Goal: Information Seeking & Learning: Learn about a topic

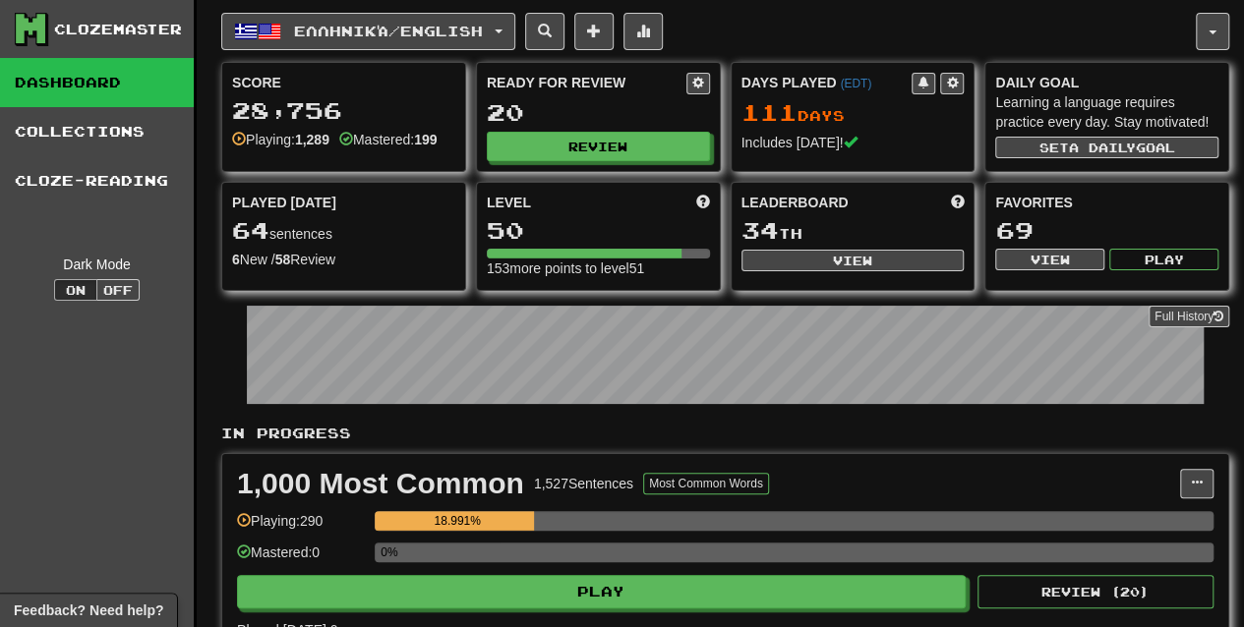
click at [854, 454] on div "1,000 Most Common 1,527 Sentences Most Common Words Manage Sentences Unpin from…" at bounding box center [725, 554] width 1006 height 201
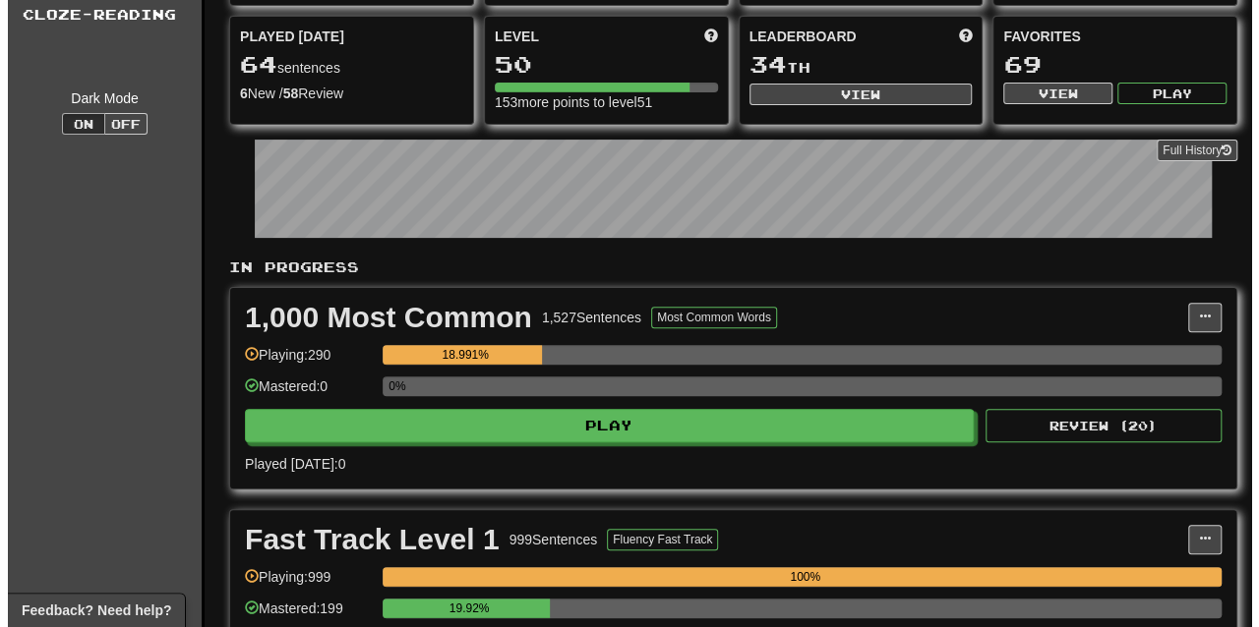
scroll to position [225, 0]
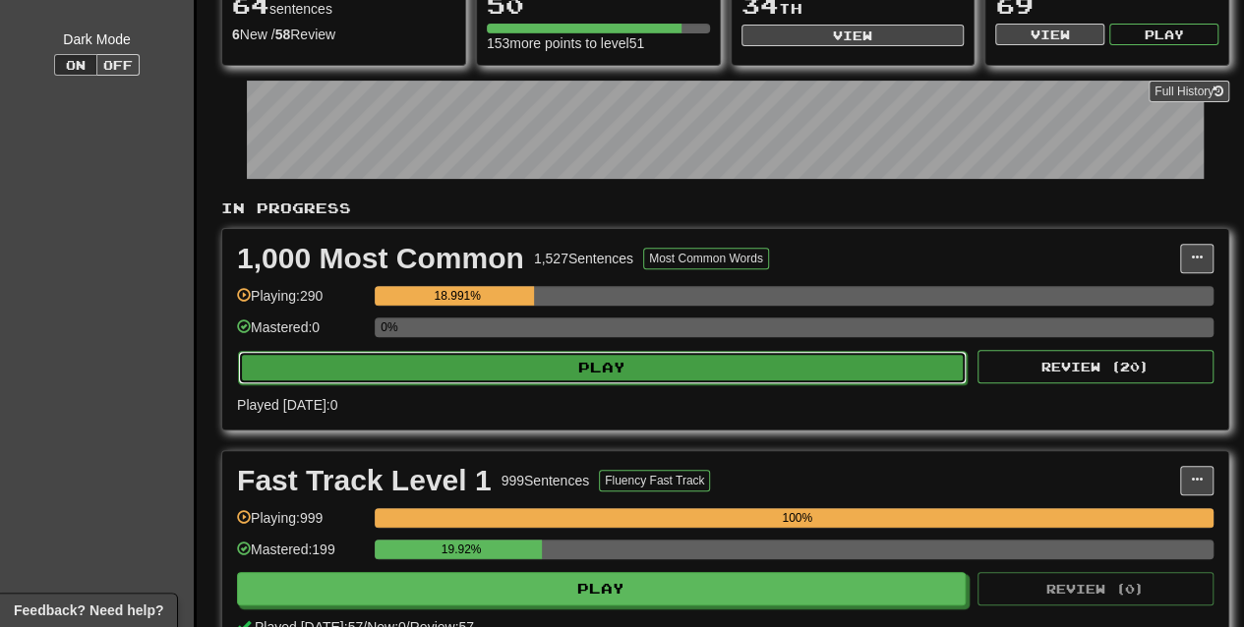
click at [824, 368] on button "Play" at bounding box center [602, 367] width 729 height 33
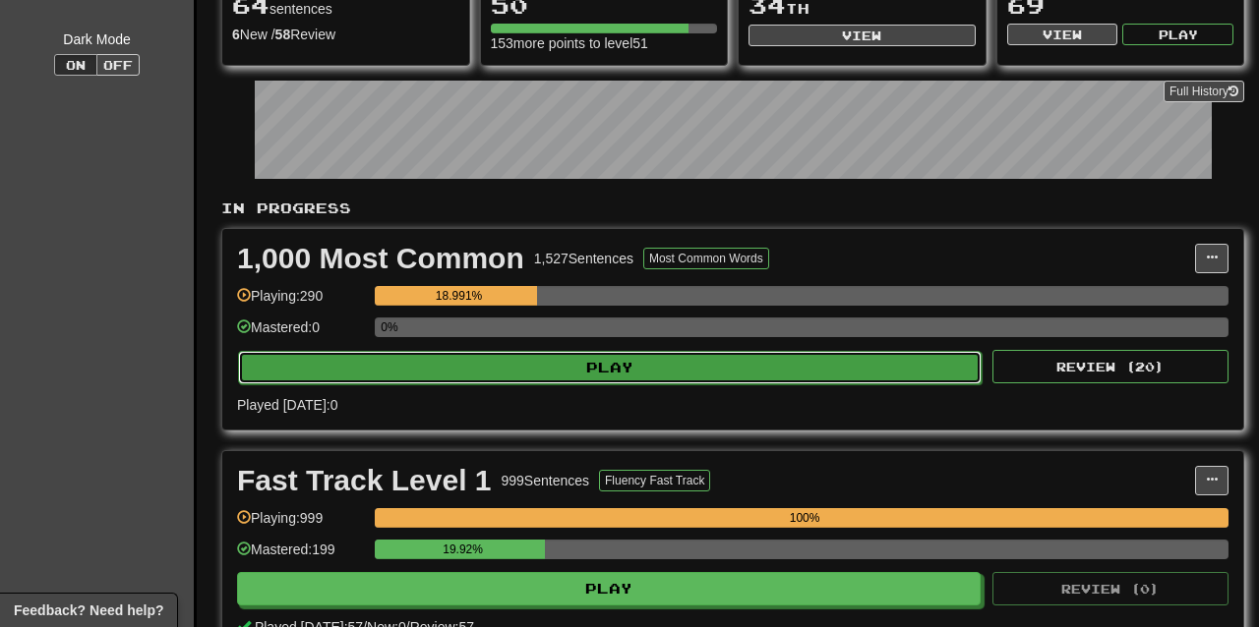
select select "**"
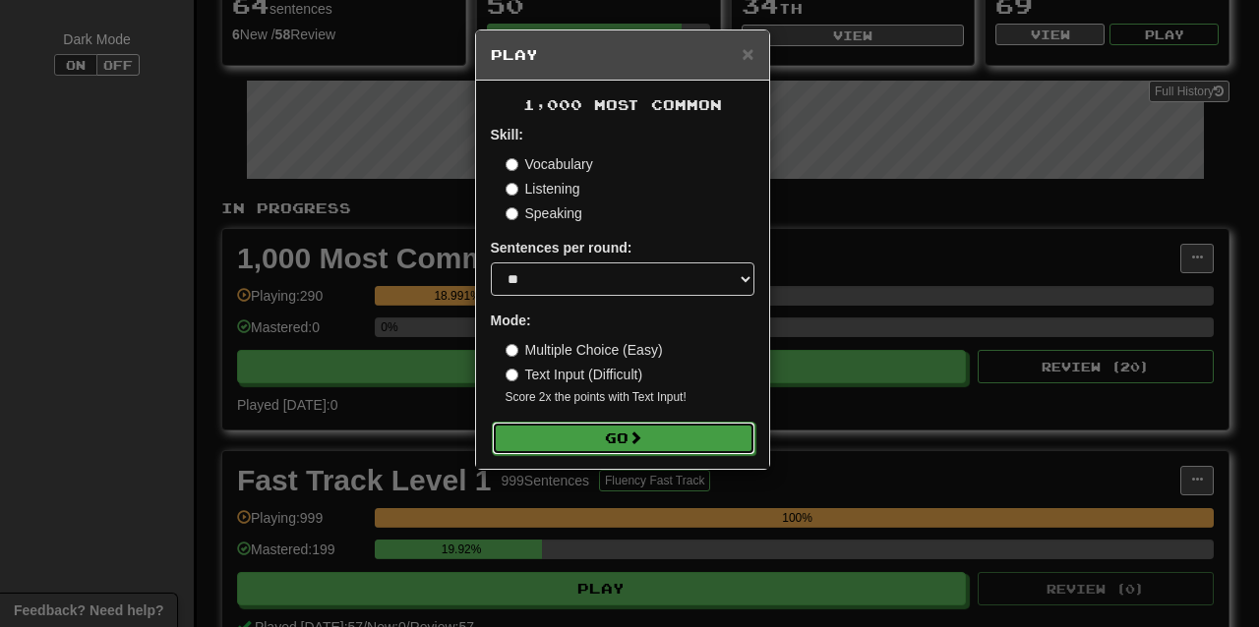
click at [715, 439] on button "Go" at bounding box center [624, 438] width 264 height 33
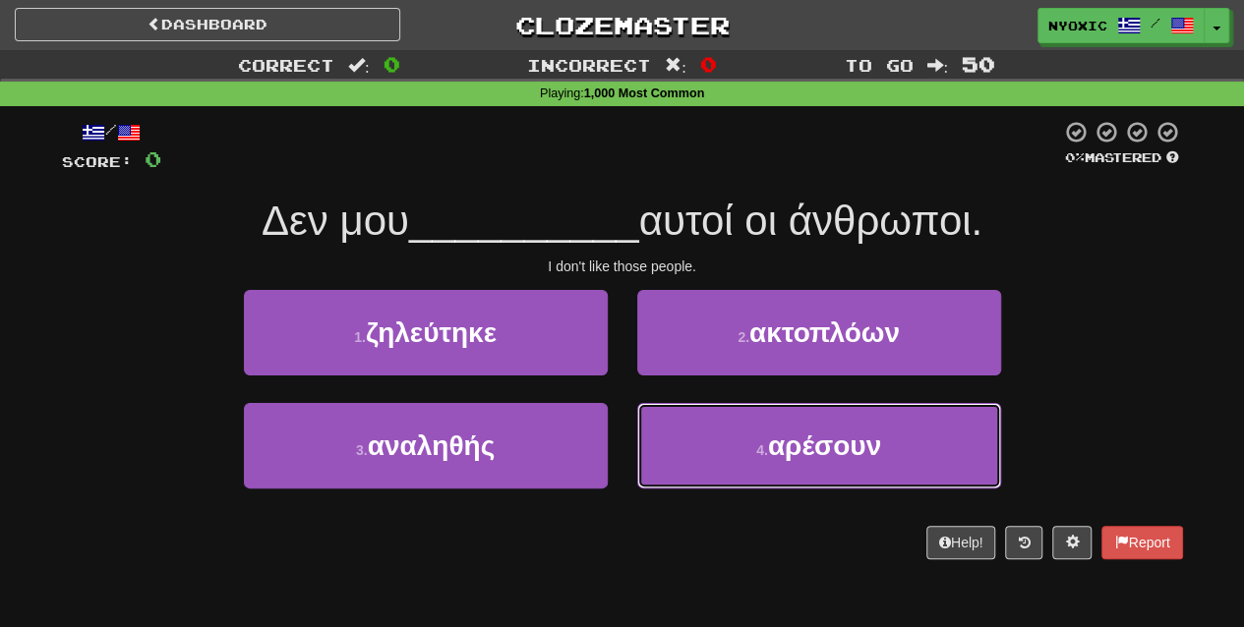
click at [715, 439] on button "4 . αρέσουν" at bounding box center [819, 446] width 364 height 86
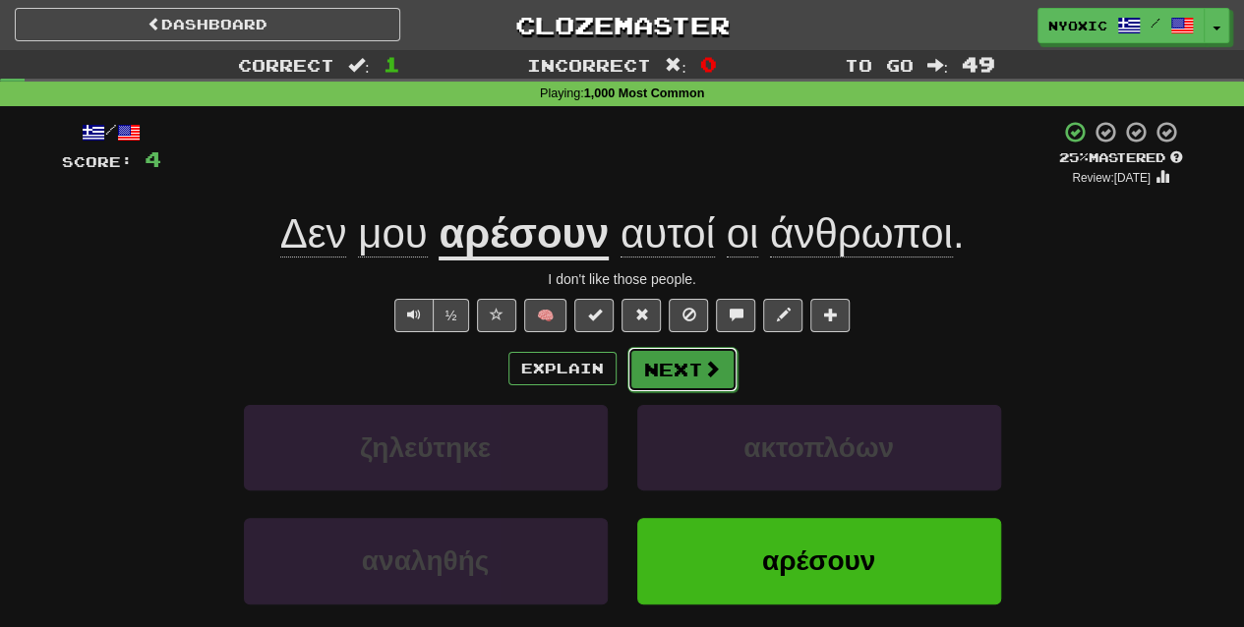
click at [693, 376] on button "Next" at bounding box center [682, 369] width 110 height 45
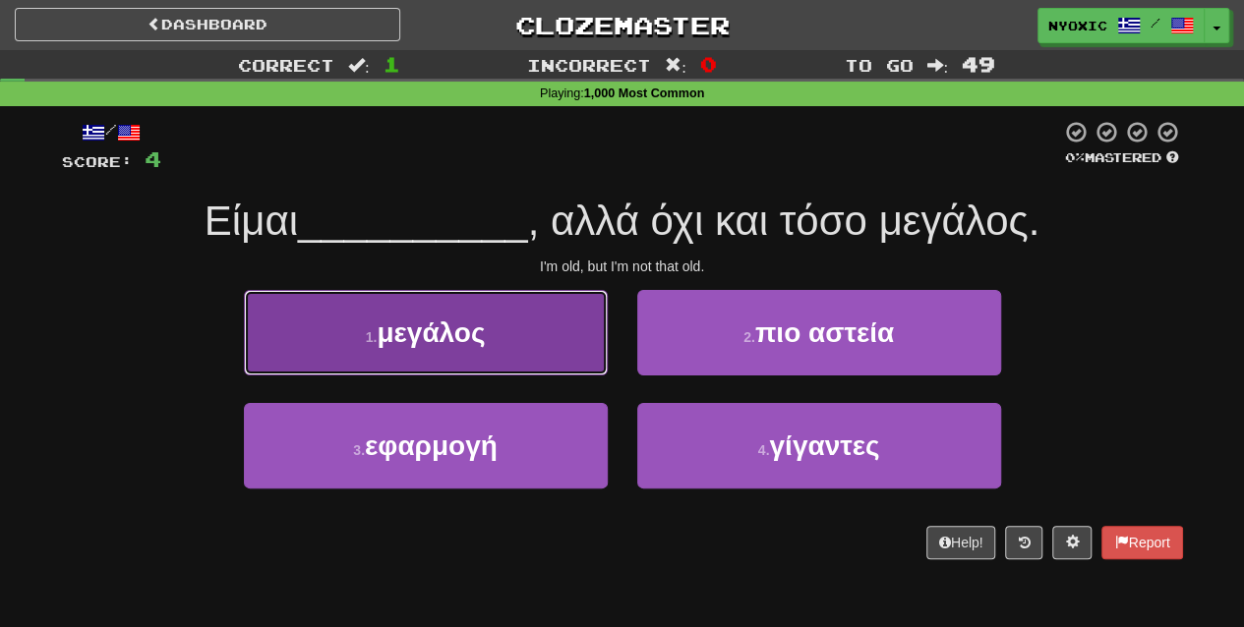
click at [557, 354] on button "1 . μεγάλος" at bounding box center [426, 333] width 364 height 86
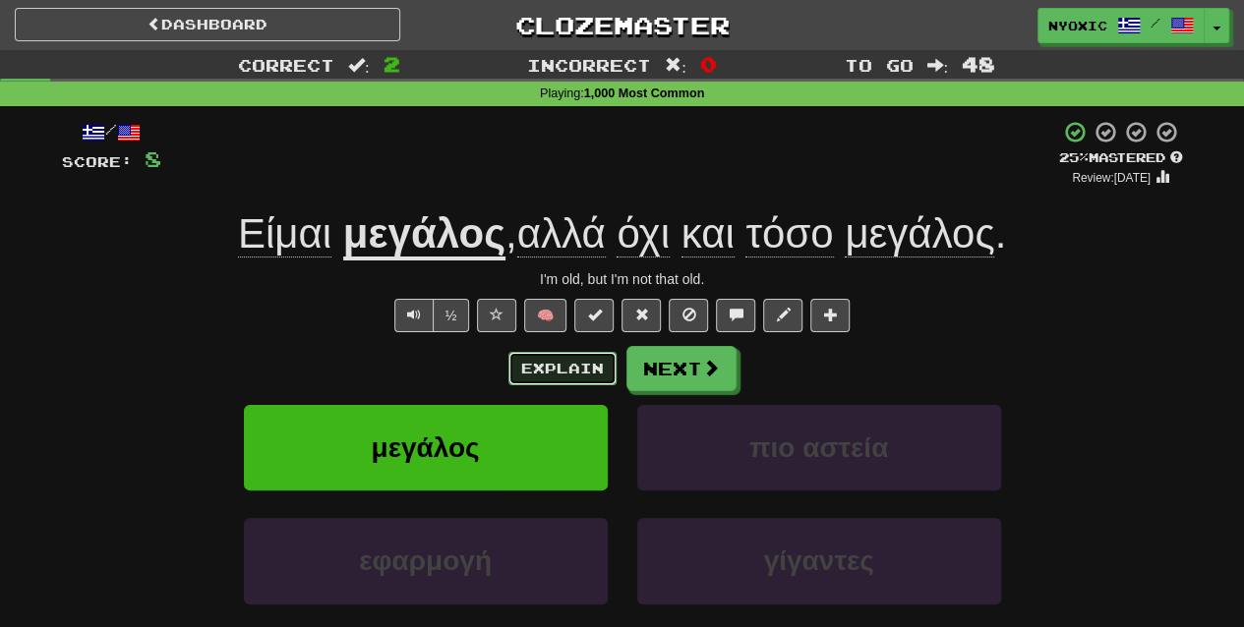
click at [531, 370] on button "Explain" at bounding box center [562, 368] width 108 height 33
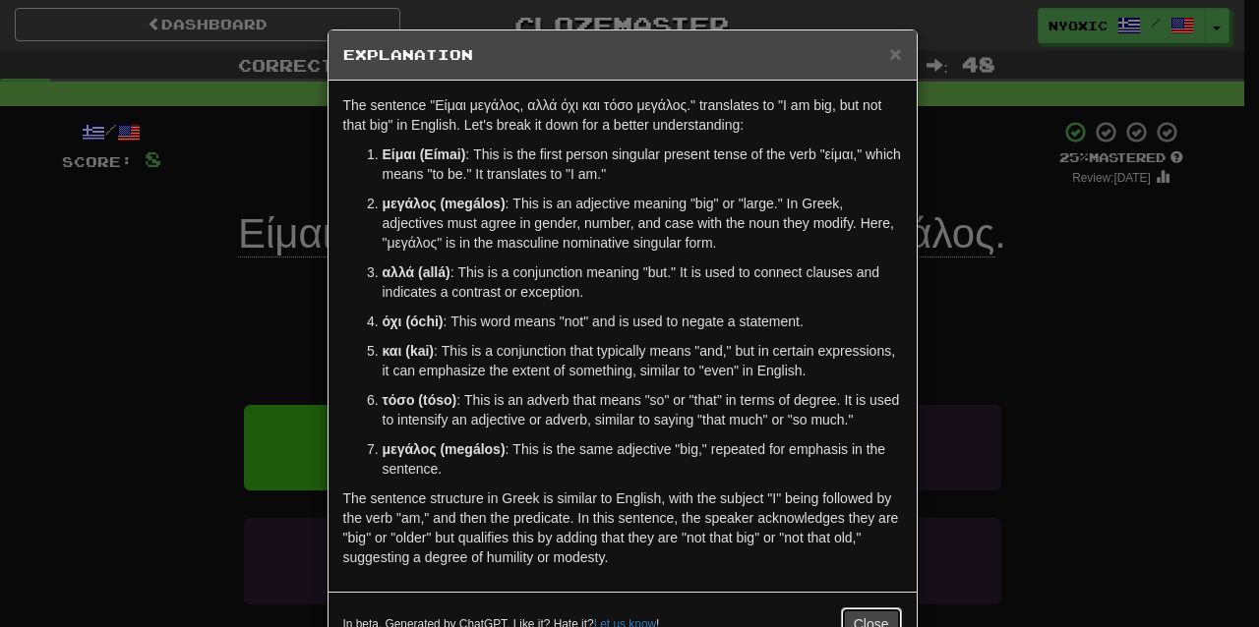
click at [885, 614] on button "Close" at bounding box center [871, 624] width 61 height 33
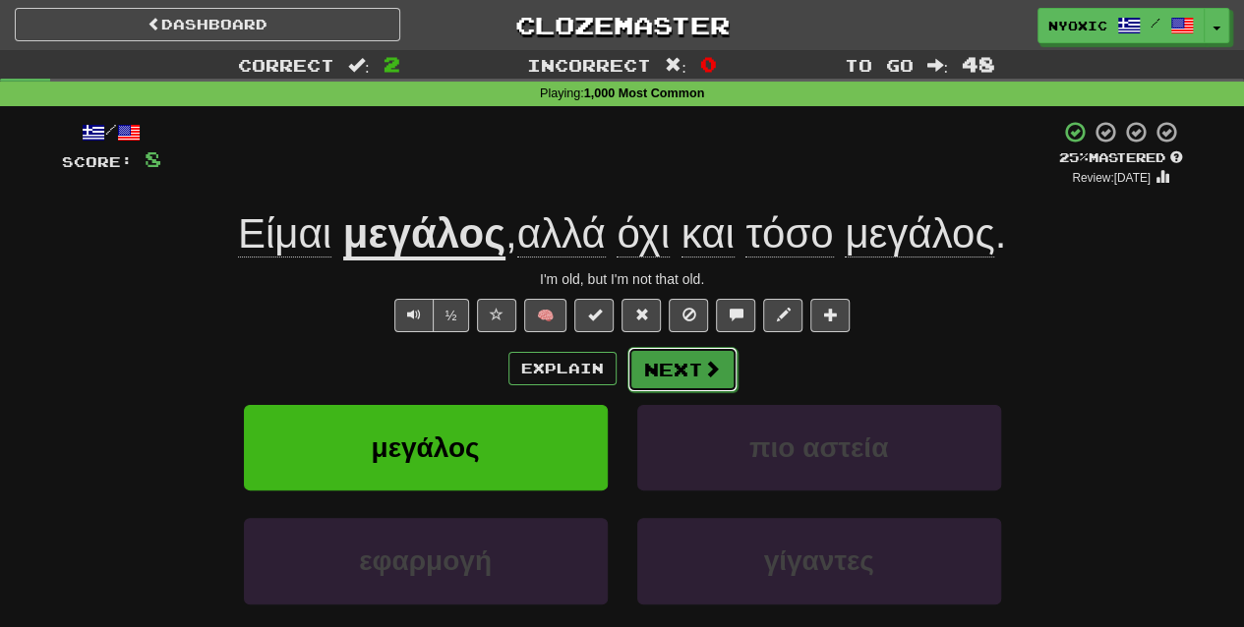
click at [712, 360] on span at bounding box center [712, 369] width 18 height 18
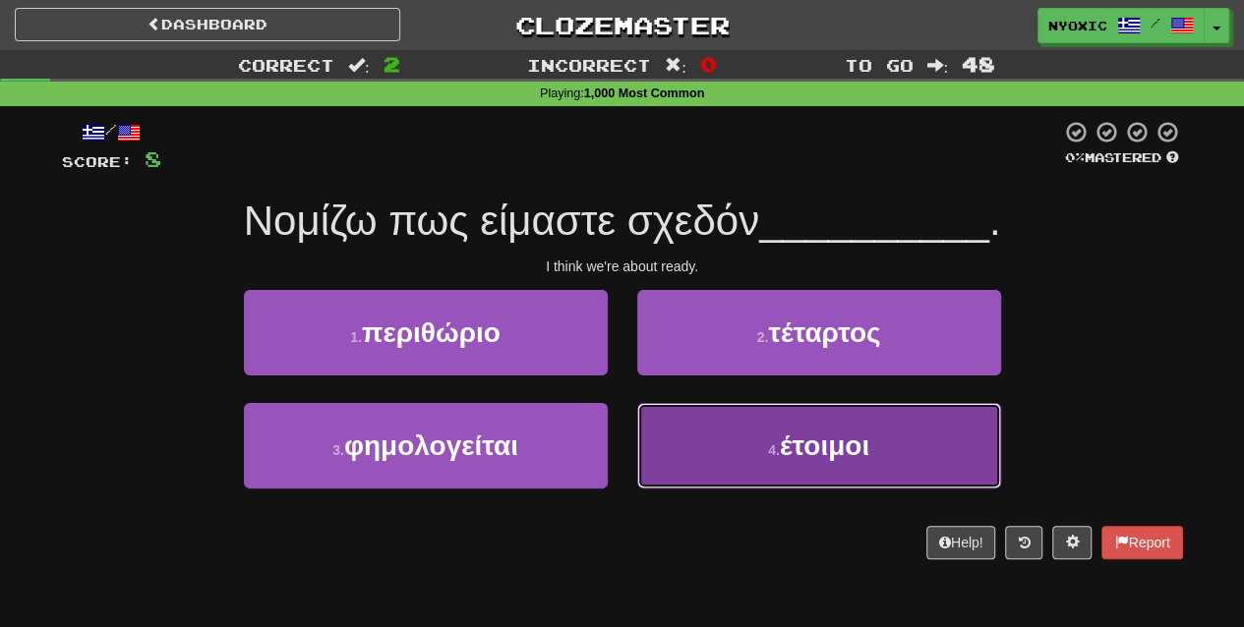
click at [731, 456] on button "4 . έτοιμοι" at bounding box center [819, 446] width 364 height 86
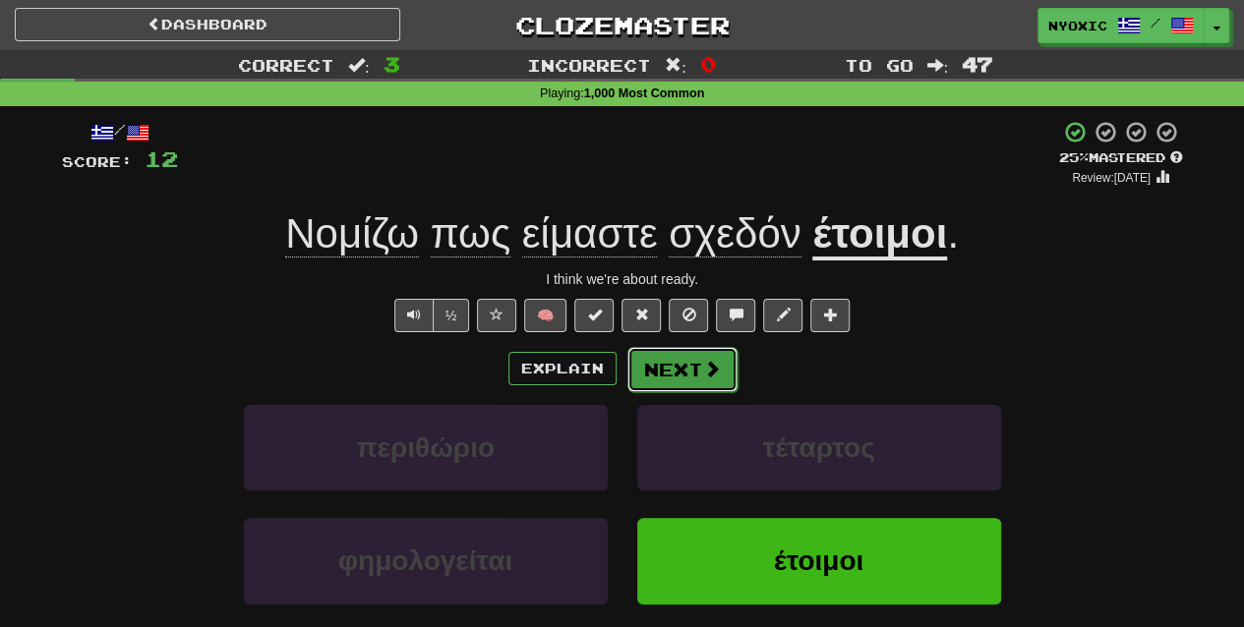
click at [636, 384] on button "Next" at bounding box center [682, 369] width 110 height 45
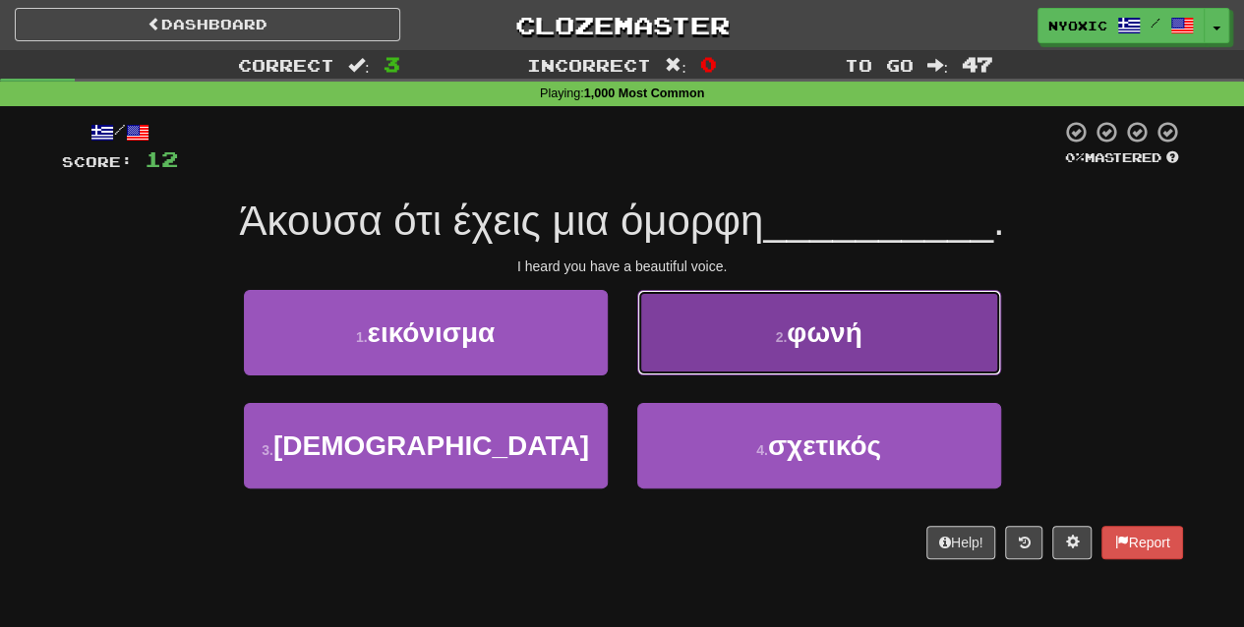
click at [806, 344] on span "φωνή" at bounding box center [824, 333] width 75 height 30
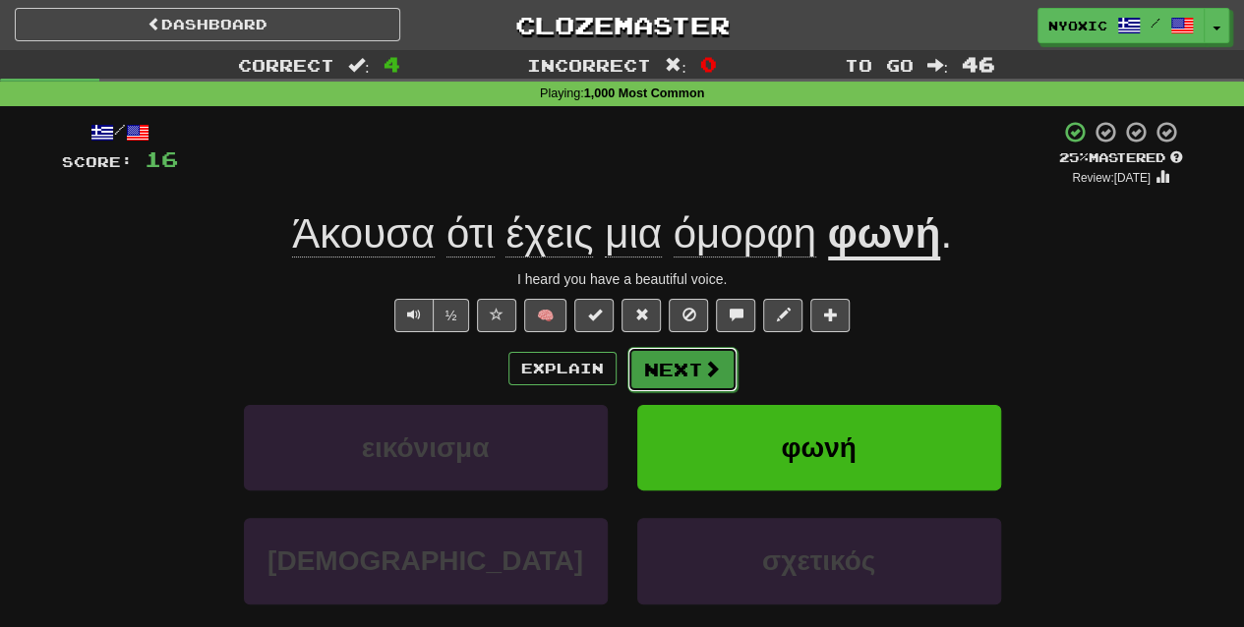
click at [655, 372] on button "Next" at bounding box center [682, 369] width 110 height 45
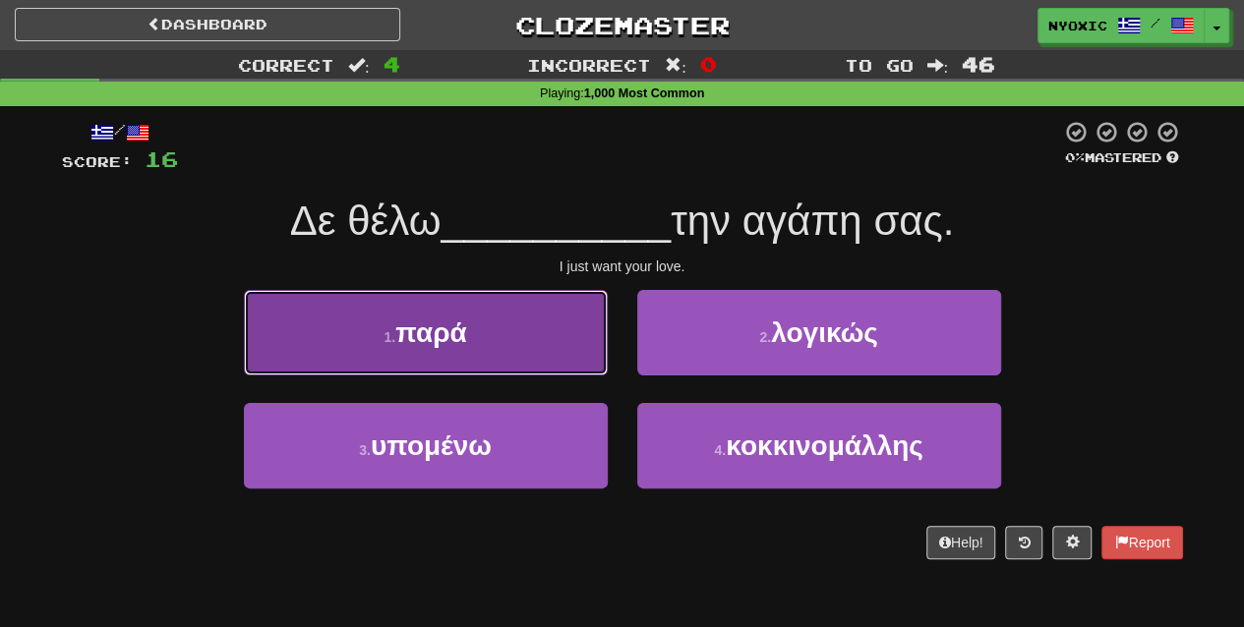
click at [291, 360] on button "1 . παρά" at bounding box center [426, 333] width 364 height 86
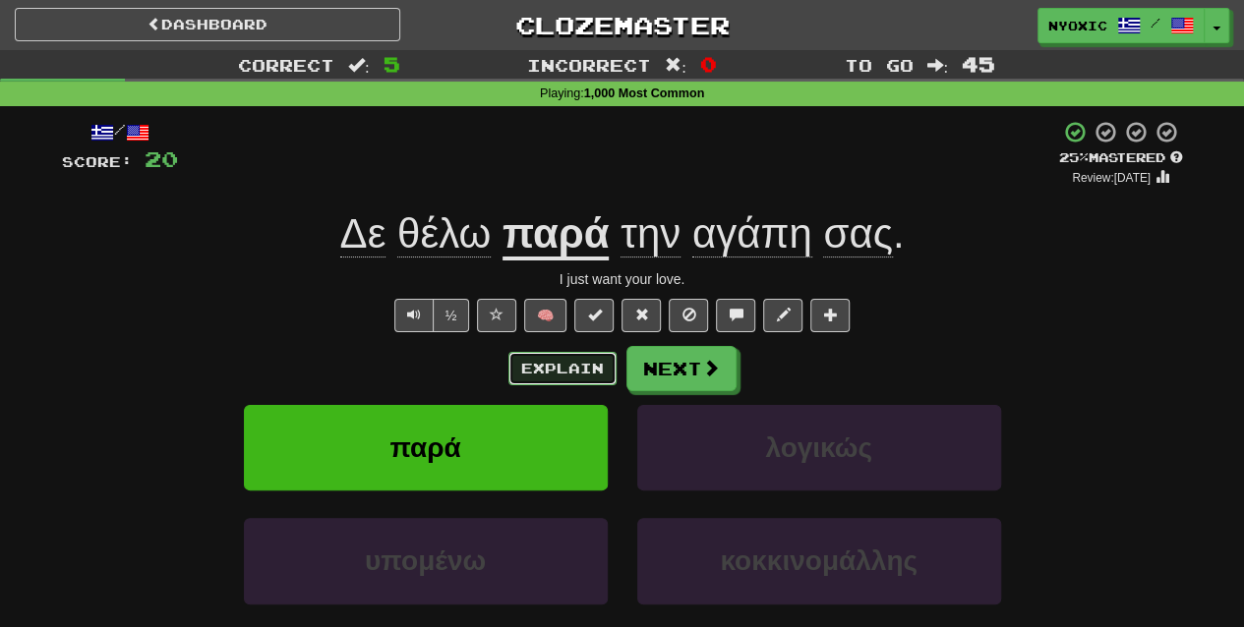
click at [531, 377] on button "Explain" at bounding box center [562, 368] width 108 height 33
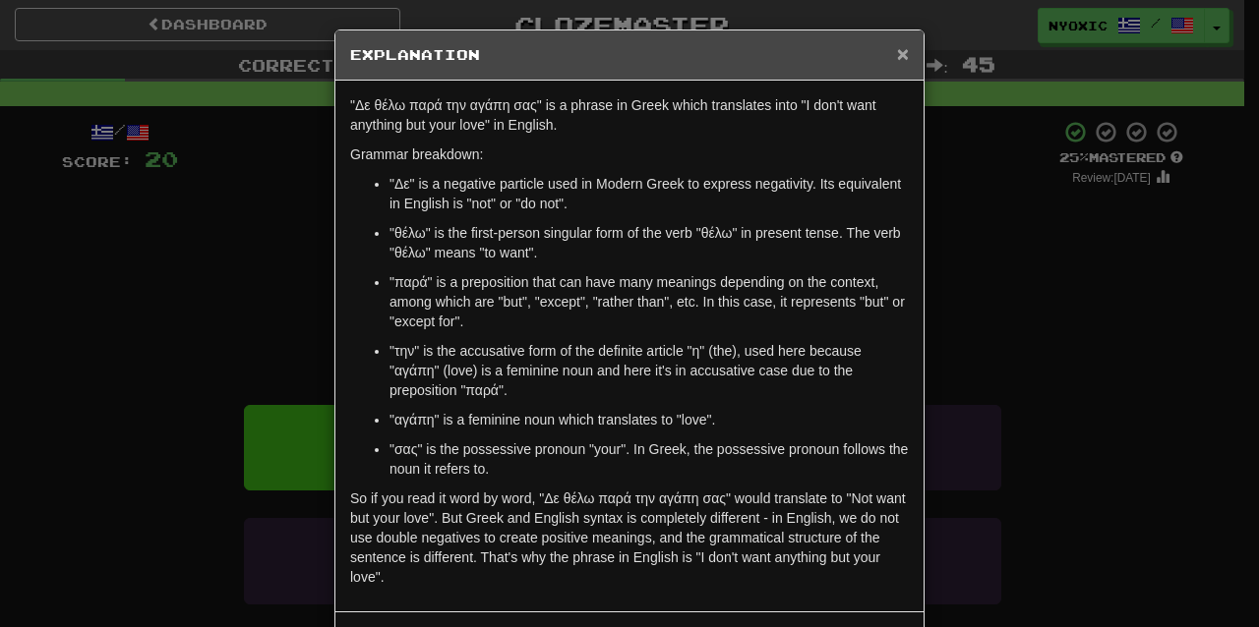
click at [897, 53] on span "×" at bounding box center [903, 53] width 12 height 23
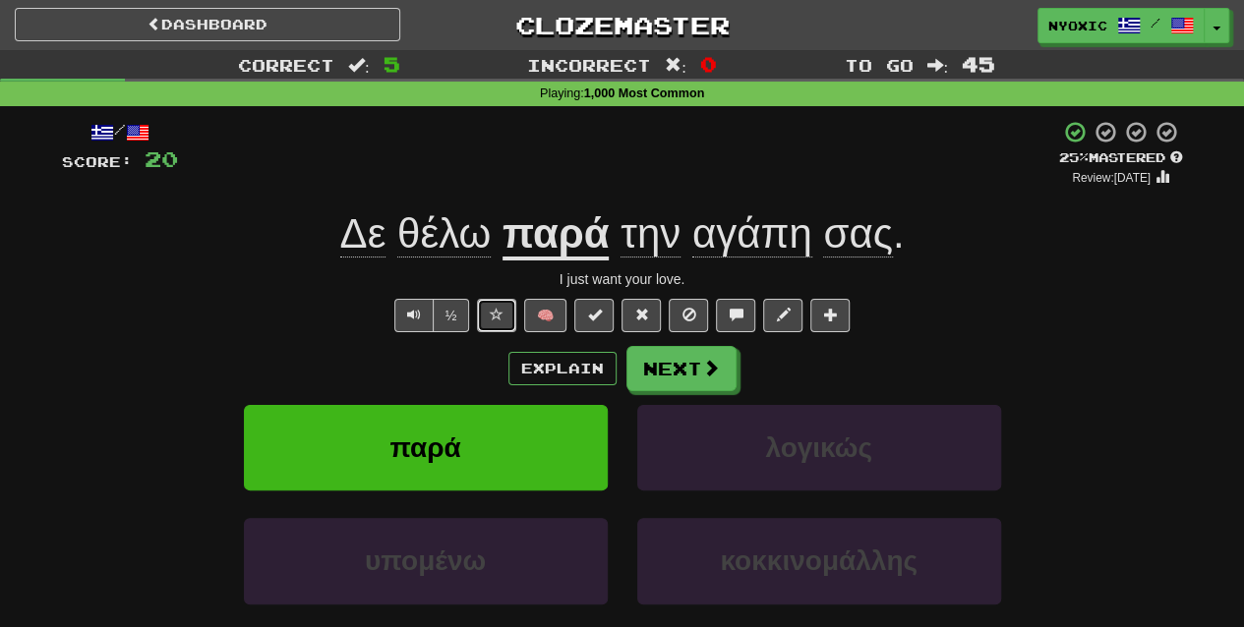
click at [502, 305] on button at bounding box center [496, 315] width 39 height 33
click at [565, 368] on button "Explain" at bounding box center [562, 368] width 108 height 33
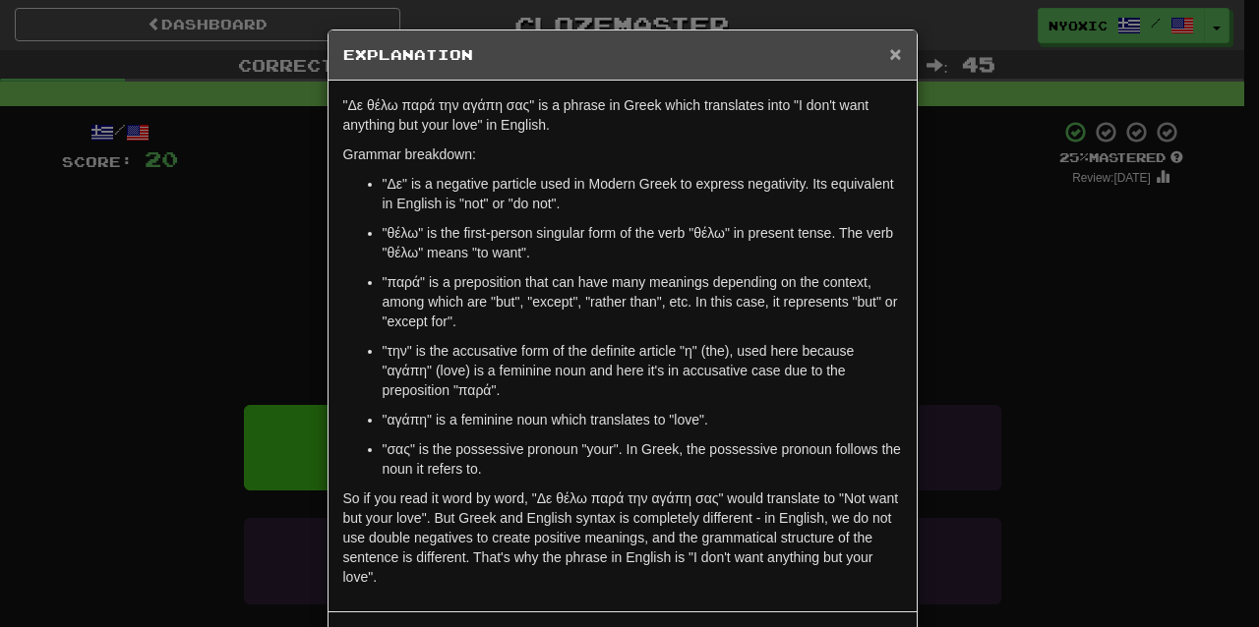
click at [889, 51] on span "×" at bounding box center [895, 53] width 12 height 23
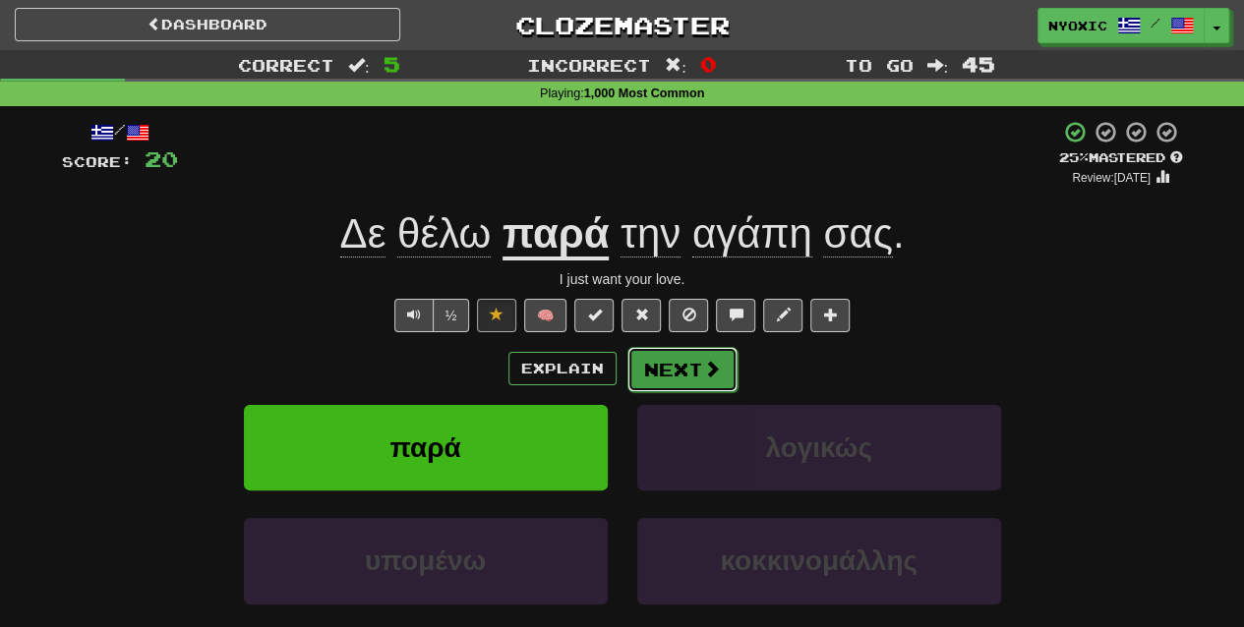
click at [717, 368] on span at bounding box center [712, 369] width 18 height 18
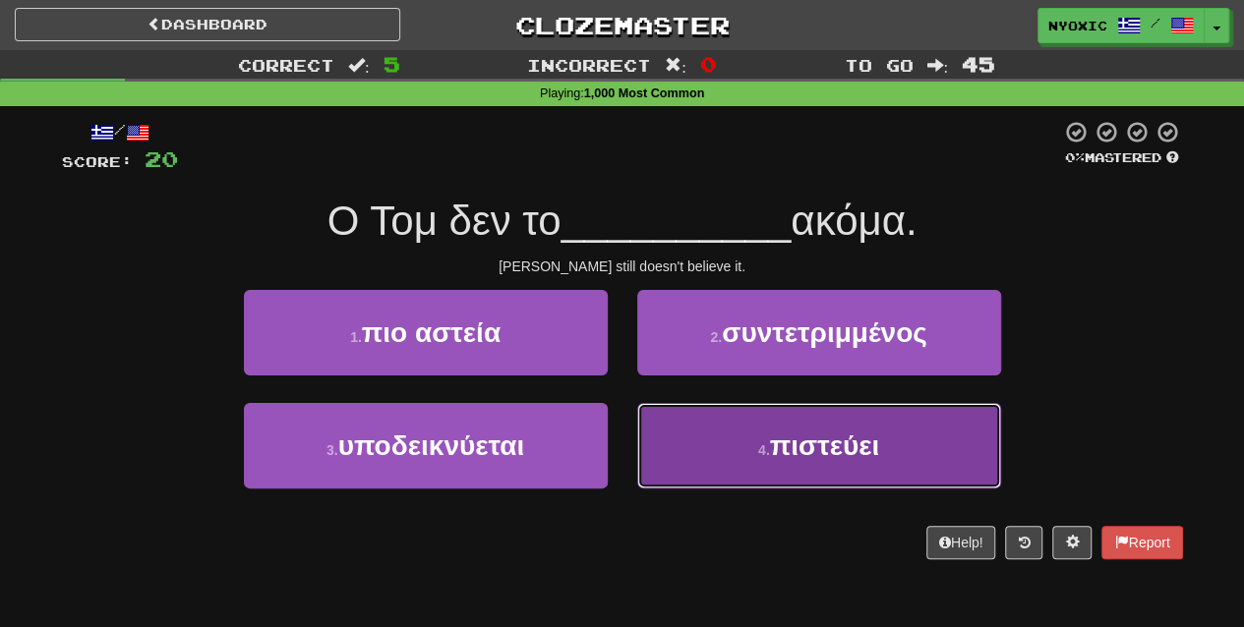
click at [804, 468] on button "4 . πιστεύει" at bounding box center [819, 446] width 364 height 86
